Goal: Task Accomplishment & Management: Use online tool/utility

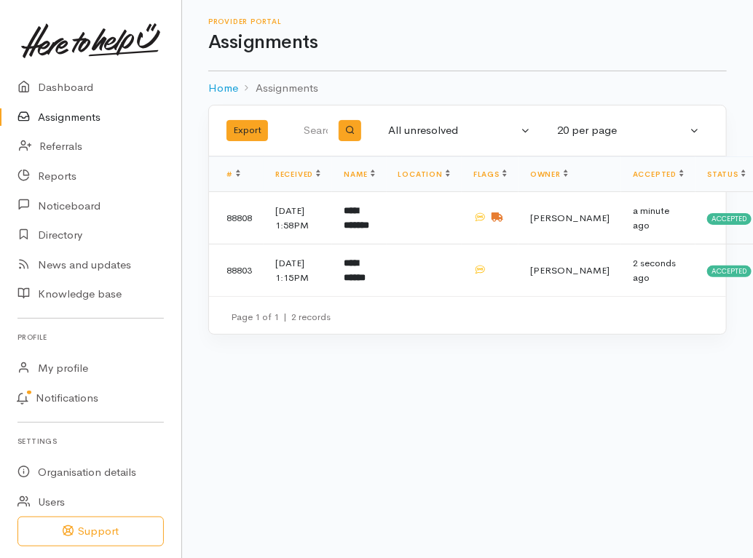
click at [70, 119] on link "Assignments" at bounding box center [90, 118] width 181 height 30
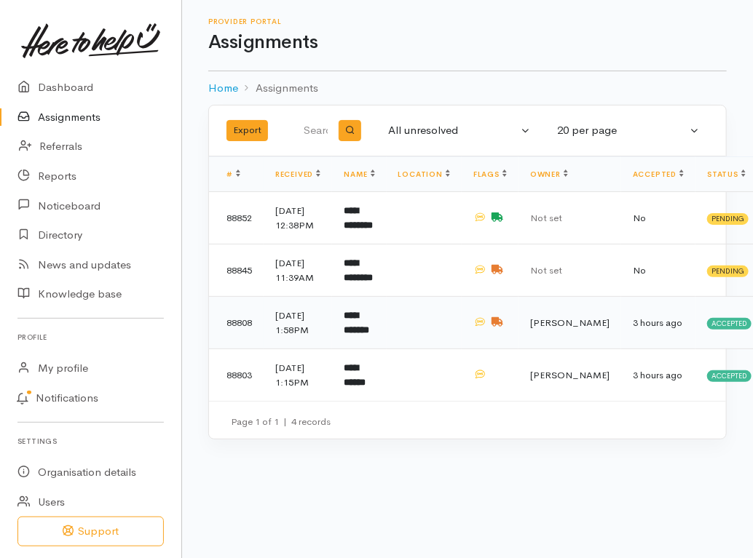
click at [454, 349] on td at bounding box center [424, 323] width 75 height 52
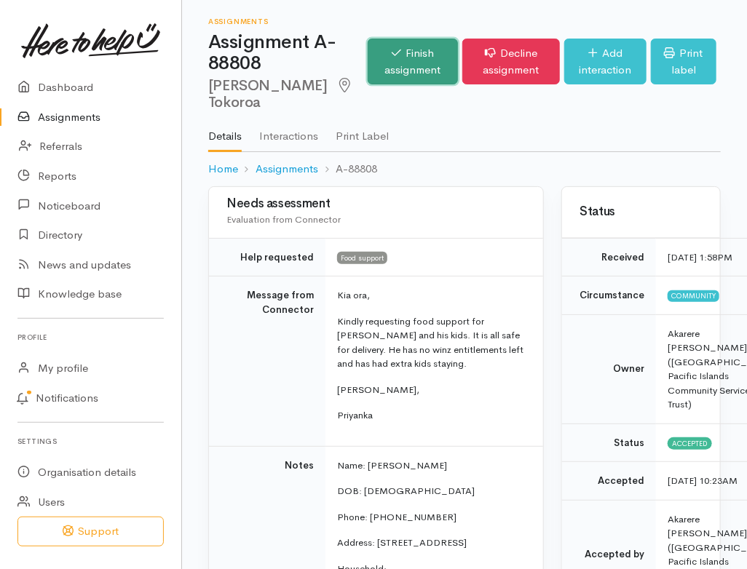
click at [413, 55] on link "Finish assignment" at bounding box center [413, 62] width 90 height 46
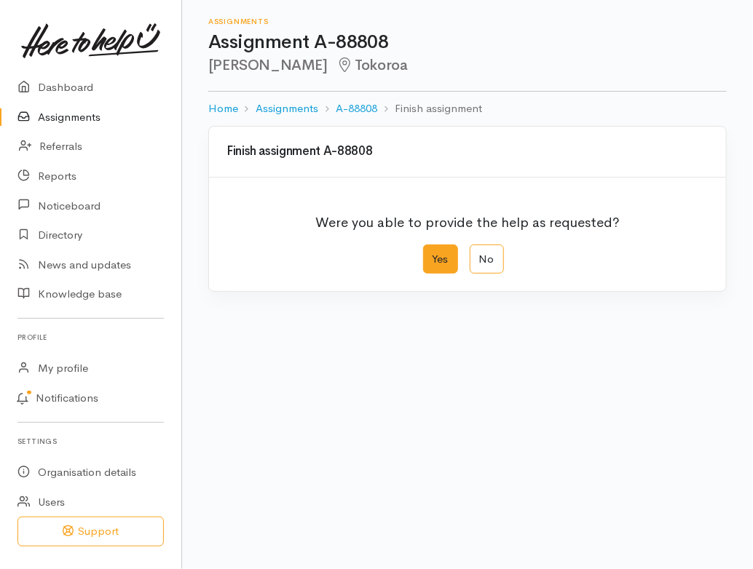
click at [441, 256] on label "Yes" at bounding box center [440, 260] width 35 height 30
click at [432, 254] on input "Yes" at bounding box center [427, 249] width 9 height 9
radio input "true"
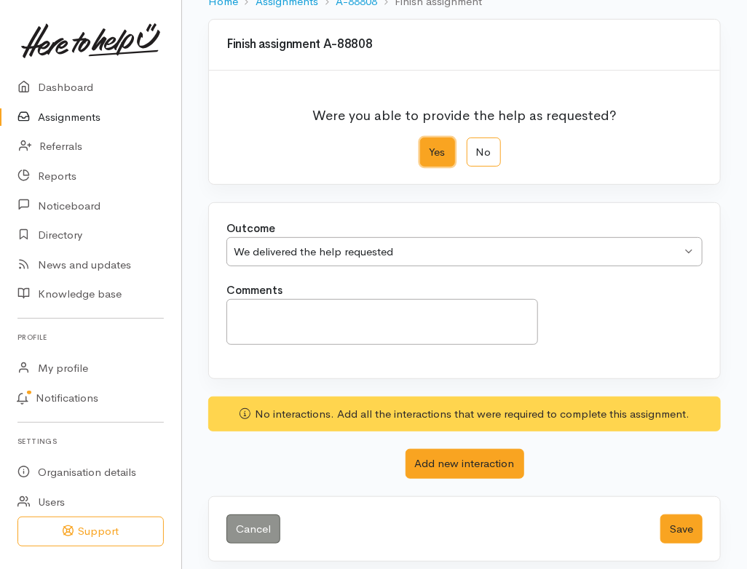
scroll to position [114, 0]
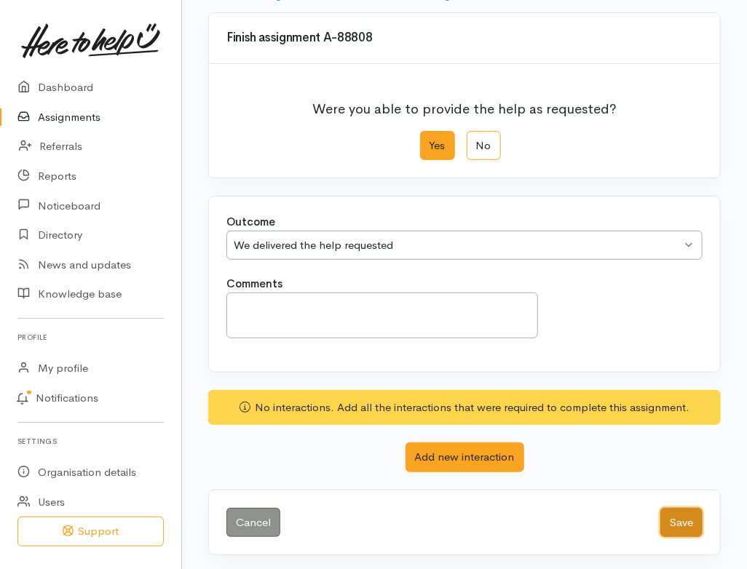
click at [664, 518] on button "Save" at bounding box center [681, 523] width 42 height 30
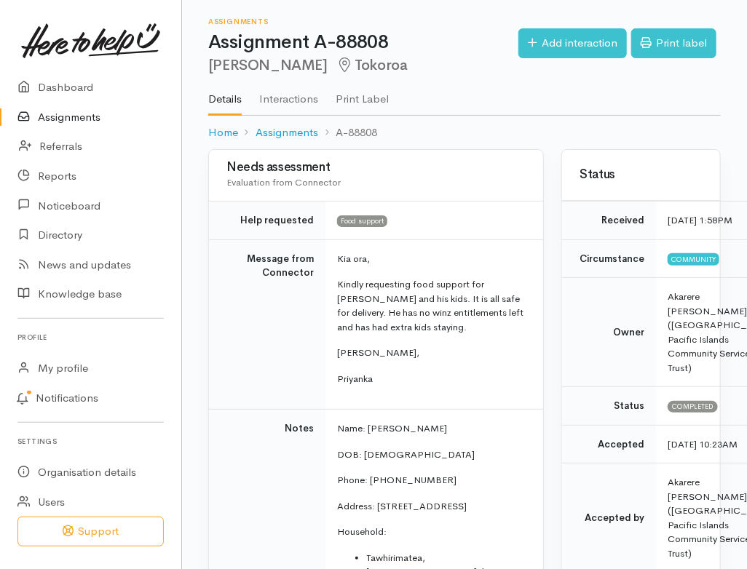
click at [84, 115] on link "Assignments" at bounding box center [90, 118] width 181 height 30
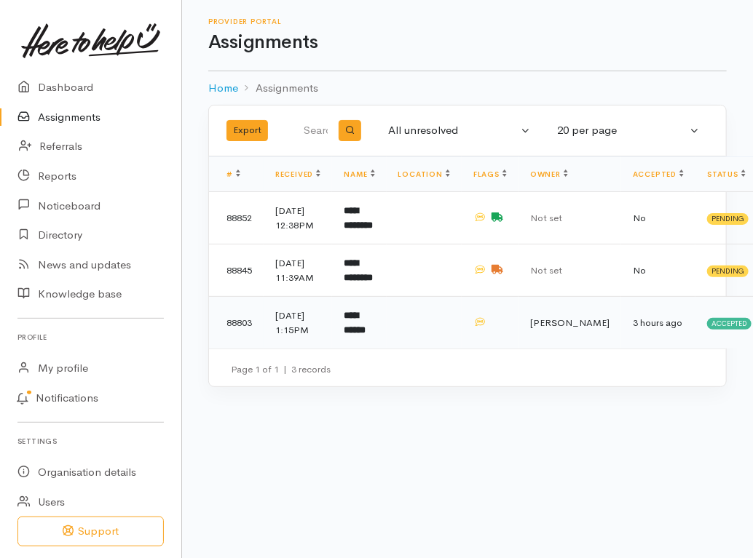
click at [384, 349] on td "**********" at bounding box center [359, 323] width 54 height 52
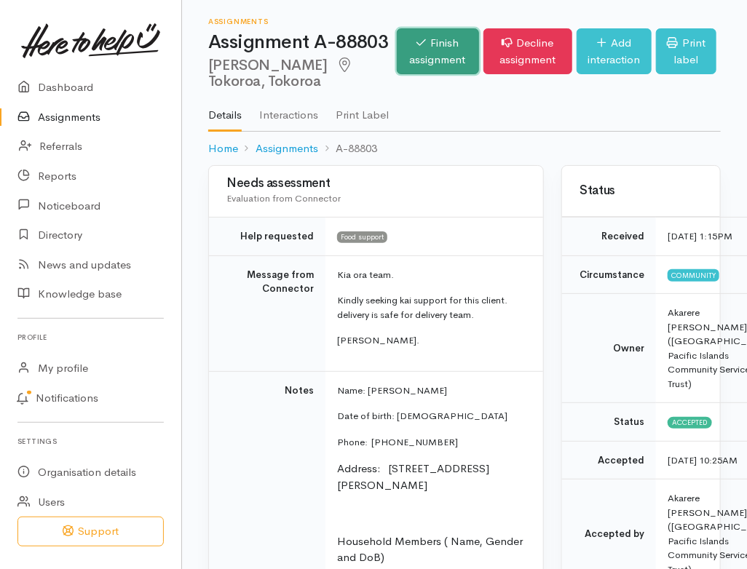
click at [419, 62] on link "Finish assignment" at bounding box center [438, 51] width 82 height 46
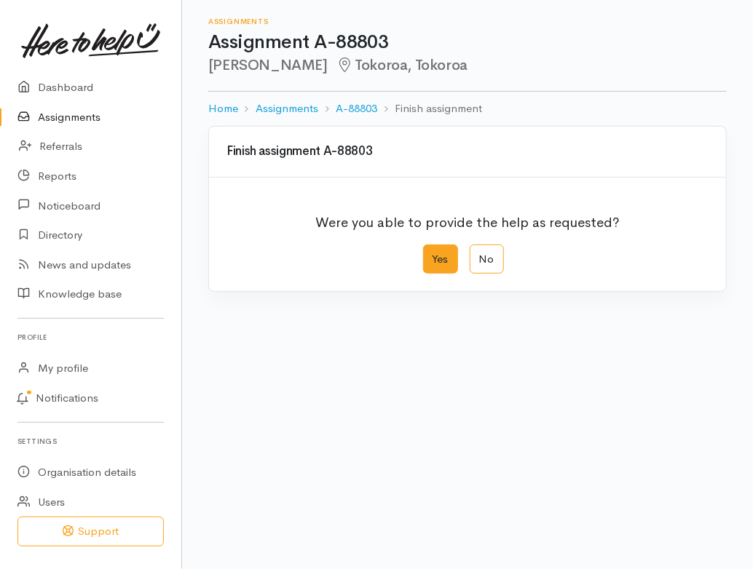
click at [441, 250] on label "Yes" at bounding box center [440, 260] width 35 height 30
click at [432, 250] on input "Yes" at bounding box center [427, 249] width 9 height 9
radio input "true"
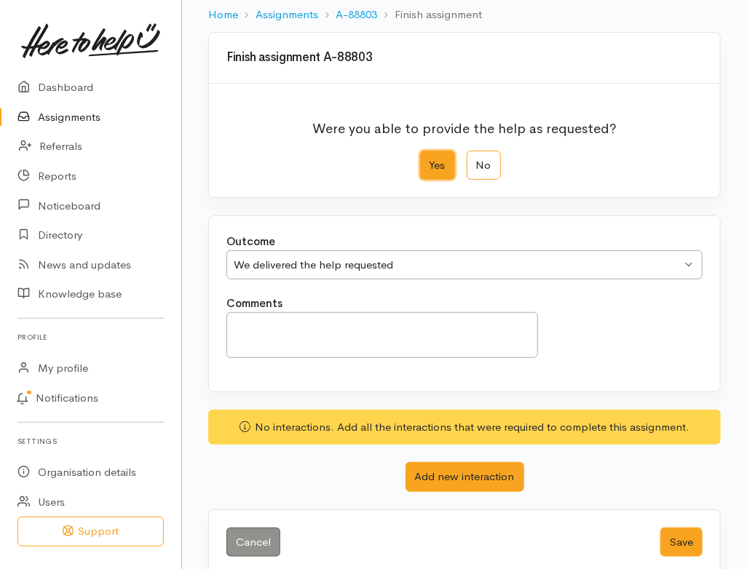
scroll to position [114, 0]
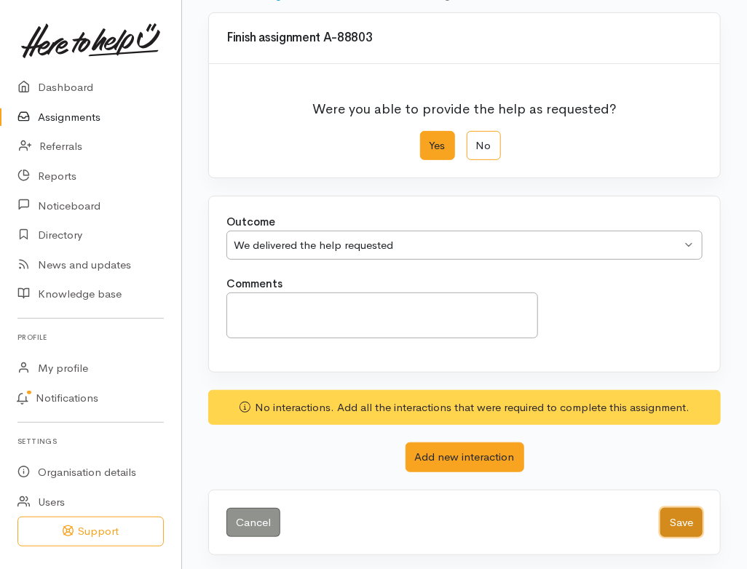
click at [685, 516] on button "Save" at bounding box center [681, 523] width 42 height 30
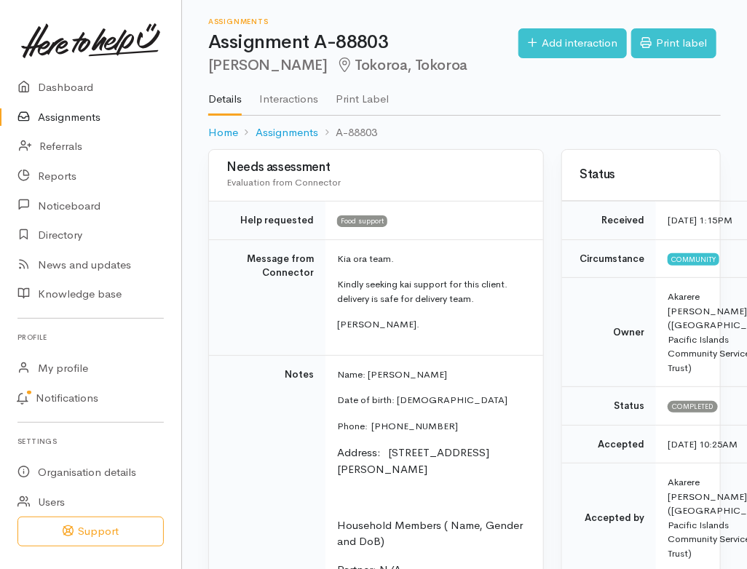
click at [63, 117] on link "Assignments" at bounding box center [90, 118] width 181 height 30
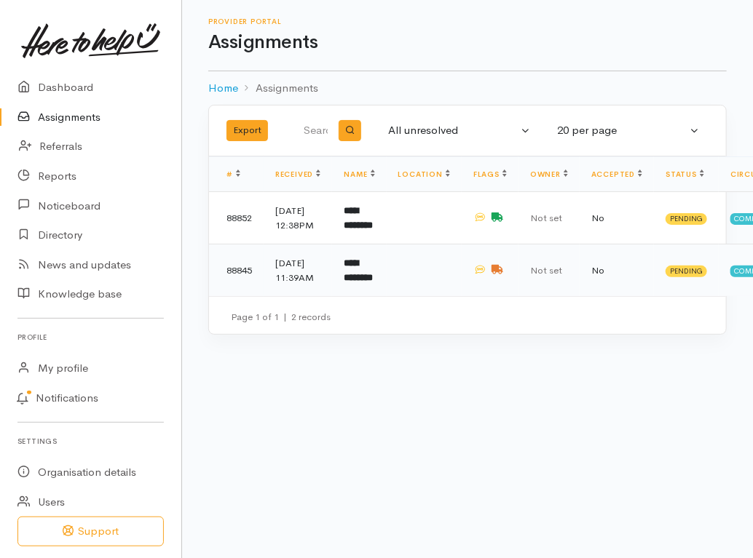
click at [478, 289] on td at bounding box center [490, 271] width 57 height 52
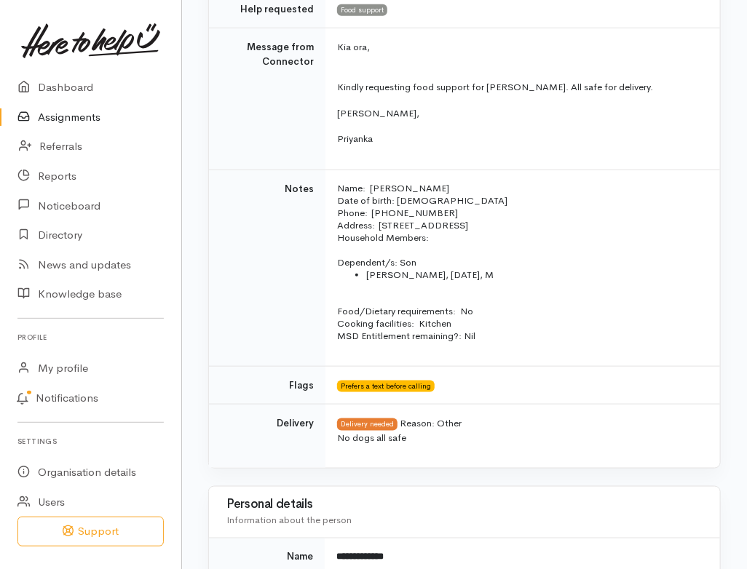
scroll to position [364, 0]
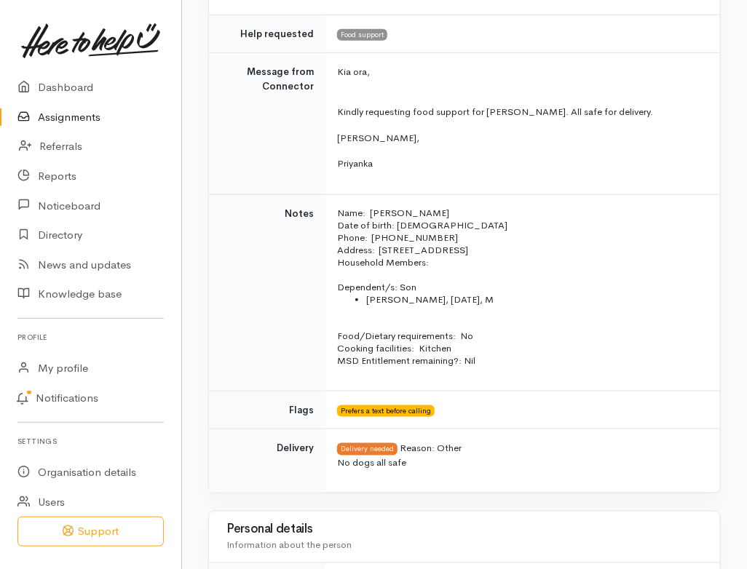
click at [77, 122] on link "Assignments" at bounding box center [90, 118] width 181 height 30
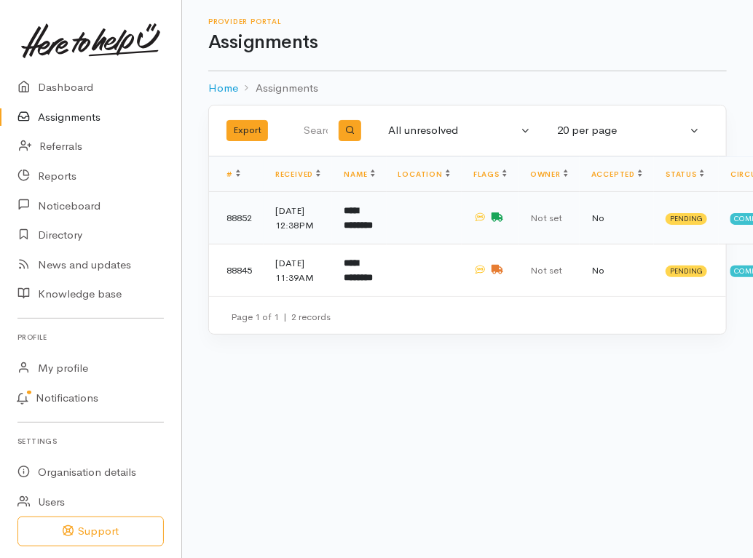
click at [453, 242] on td at bounding box center [424, 218] width 75 height 52
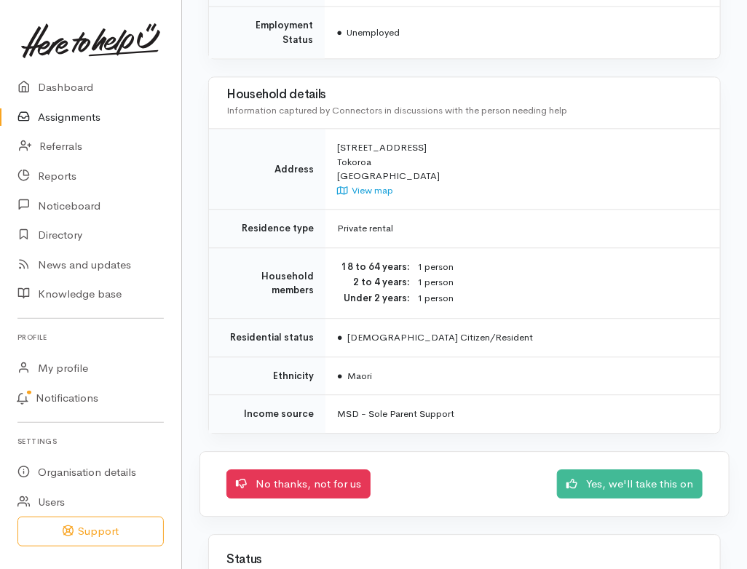
scroll to position [1165, 0]
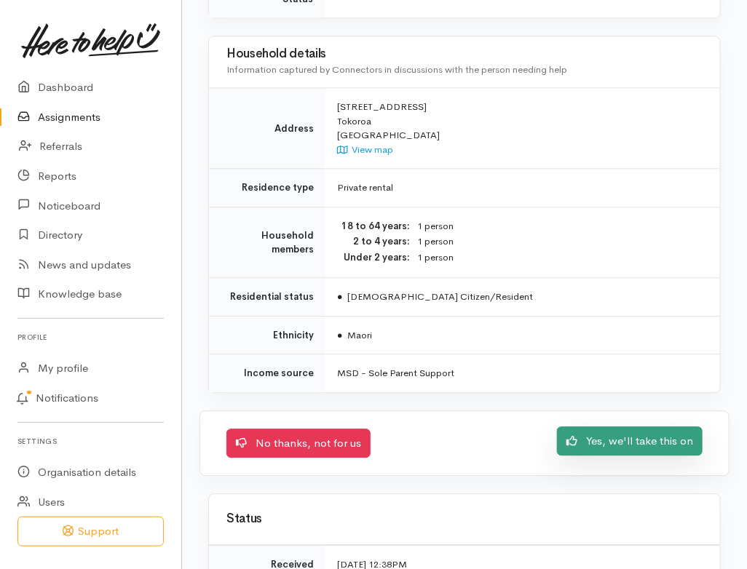
click at [619, 427] on link "Yes, we'll take this on" at bounding box center [630, 442] width 146 height 30
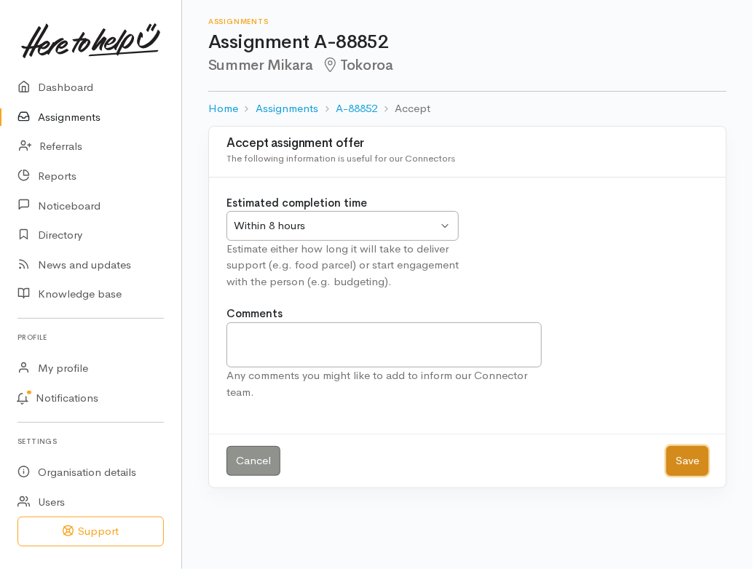
click at [699, 462] on button "Save" at bounding box center [687, 461] width 42 height 30
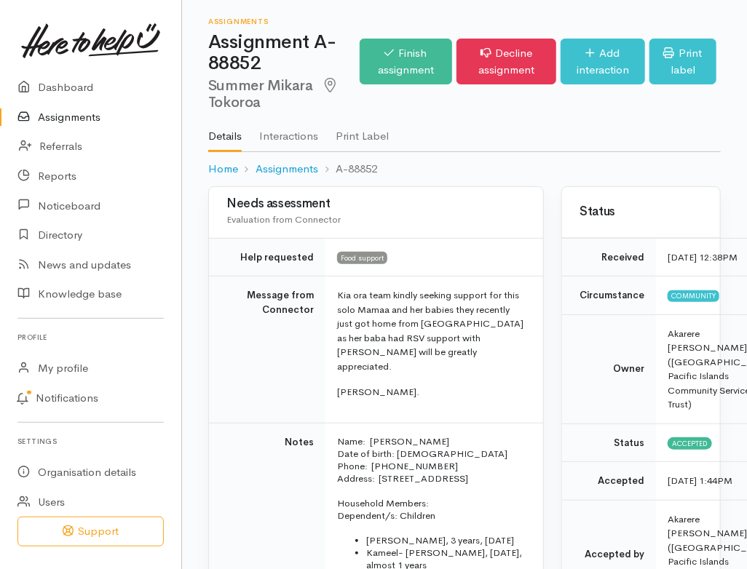
click at [62, 117] on link "Assignments" at bounding box center [90, 118] width 181 height 30
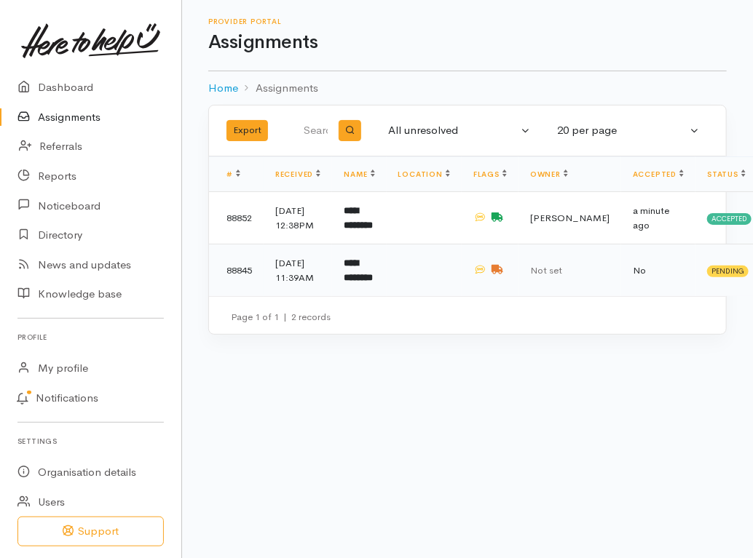
click at [494, 297] on td at bounding box center [490, 271] width 57 height 52
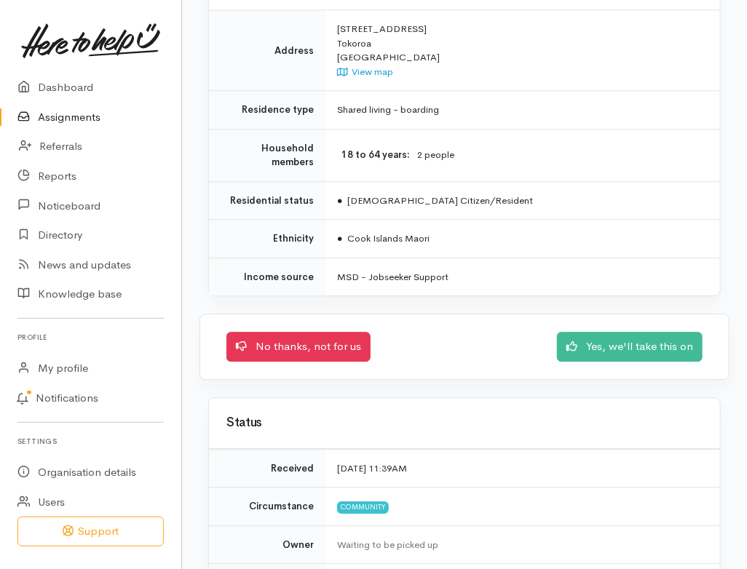
scroll to position [1221, 0]
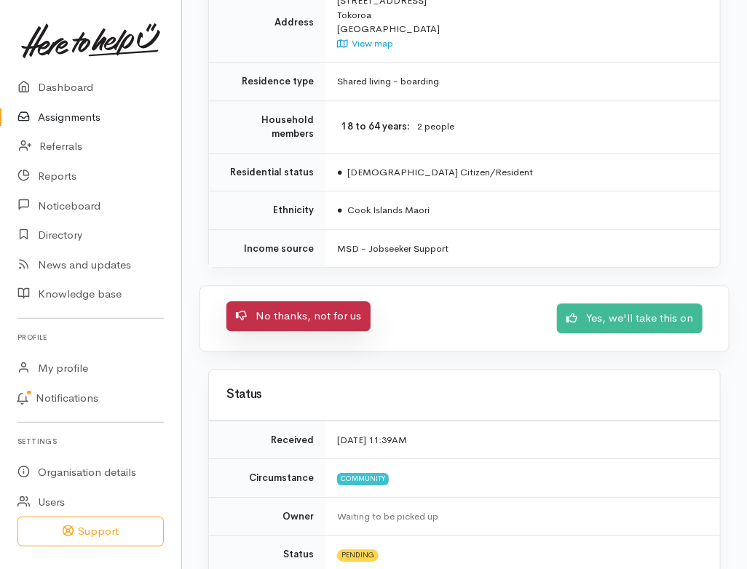
click at [315, 301] on link "No thanks, not for us" at bounding box center [298, 316] width 144 height 30
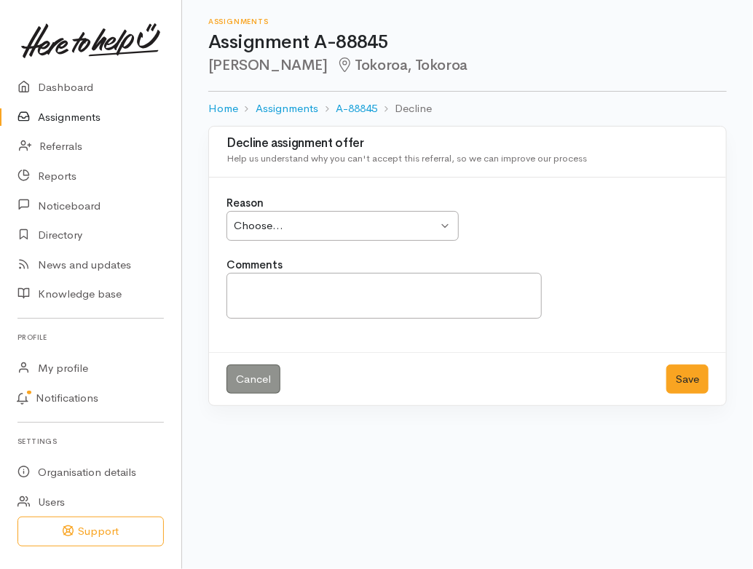
click at [349, 223] on div "Choose..." at bounding box center [336, 226] width 204 height 17
click at [288, 290] on textarea "Comments" at bounding box center [383, 296] width 315 height 46
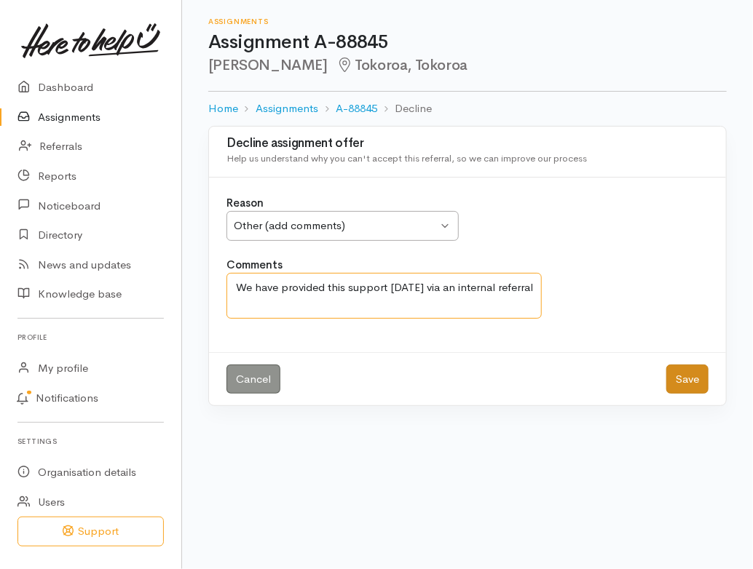
type textarea "We have provided this support [DATE] via an internal referral"
click at [699, 379] on button "Save" at bounding box center [687, 380] width 42 height 30
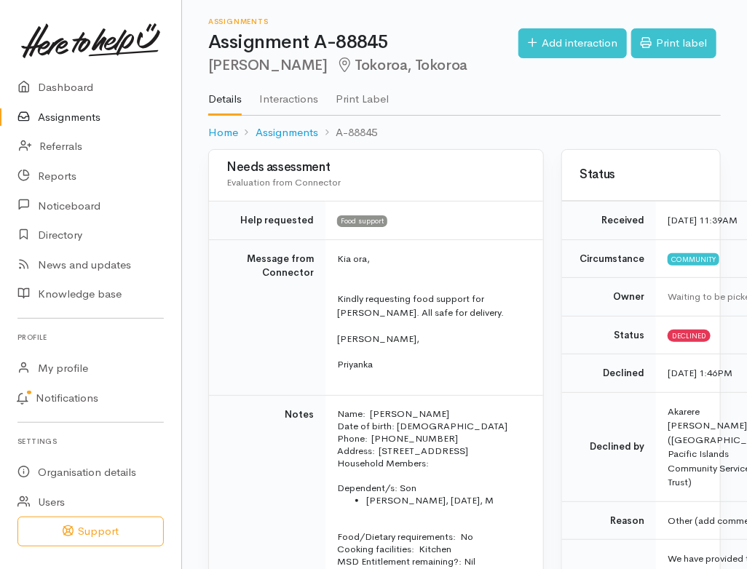
click at [64, 114] on link "Assignments" at bounding box center [90, 118] width 181 height 30
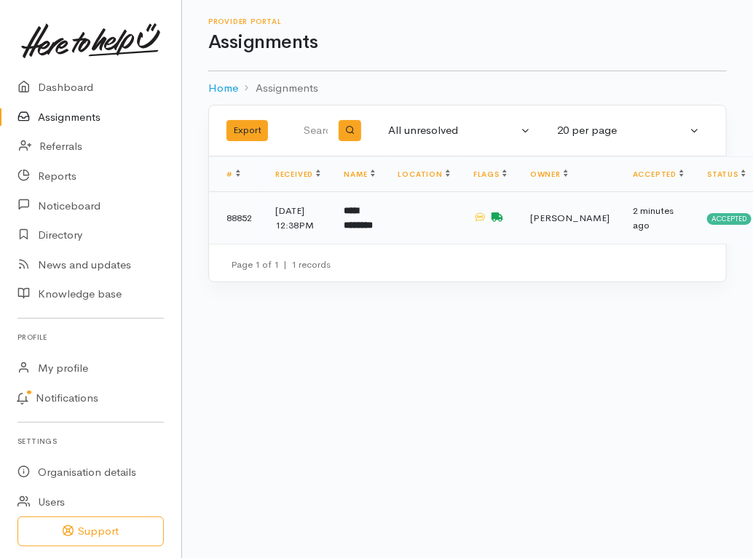
click at [395, 231] on td at bounding box center [424, 218] width 75 height 52
